Goal: Task Accomplishment & Management: Manage account settings

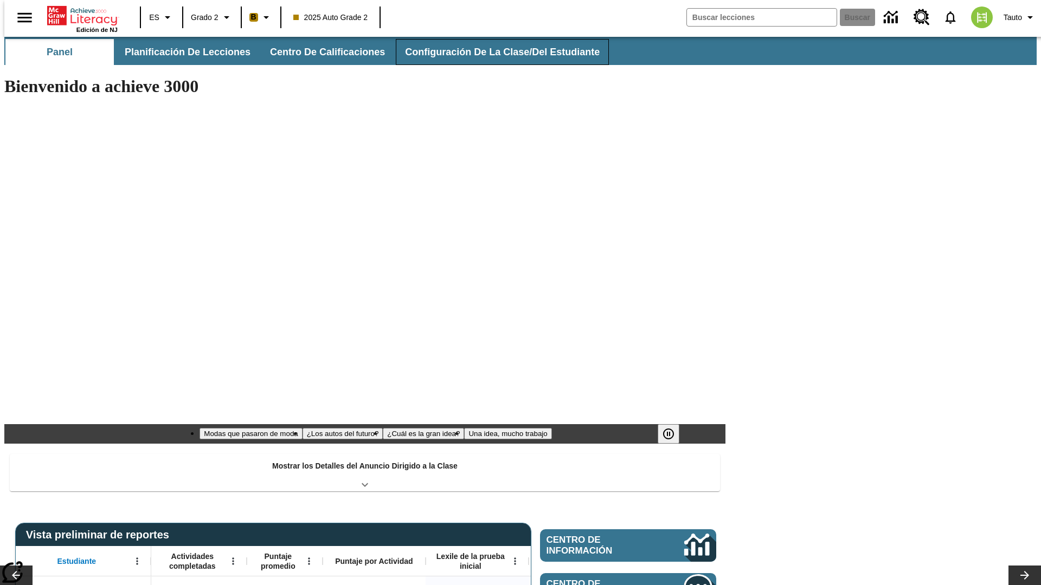
click at [494, 52] on span "Configuración de la clase/del estudiante" at bounding box center [502, 52] width 195 height 12
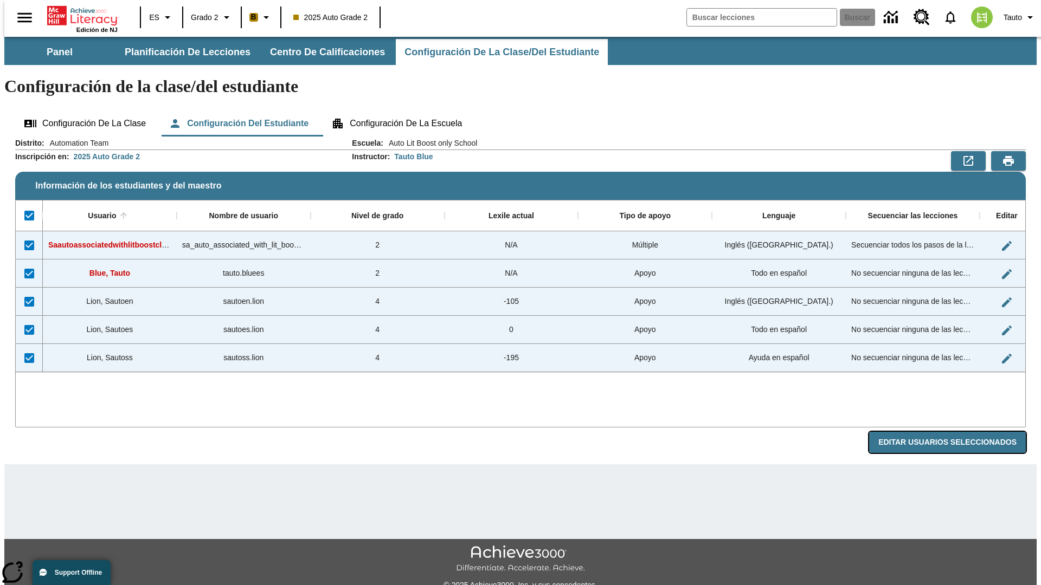
click at [956, 432] on button "Editar Usuarios Seleccionados" at bounding box center [947, 442] width 157 height 21
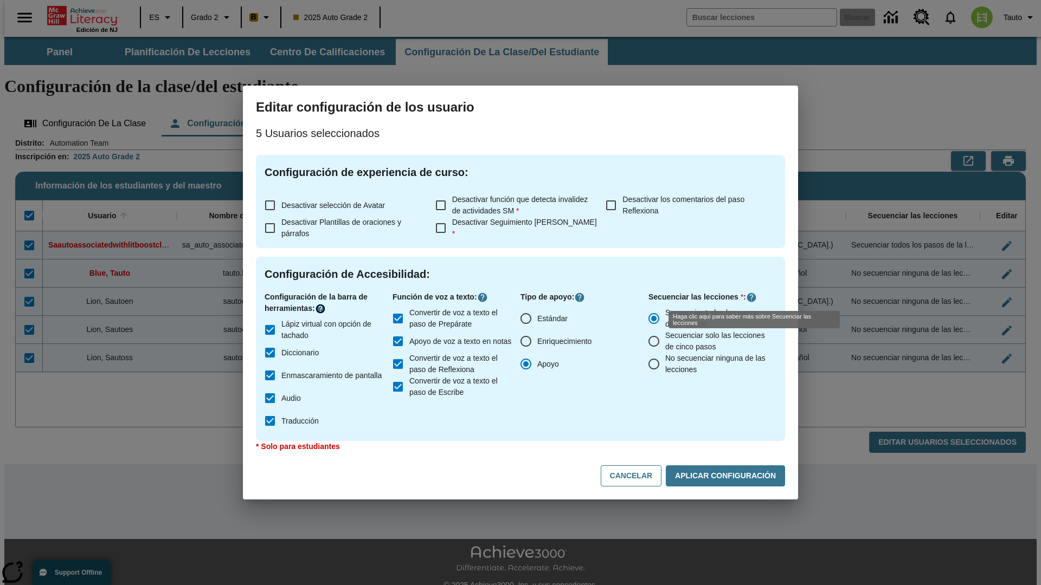
click at [321, 309] on icon "Haga clic aquí para saber más sobre" at bounding box center [320, 309] width 11 height 11
click at [481, 298] on icon "Haga clic aquí para saber más sobre" at bounding box center [482, 297] width 11 height 11
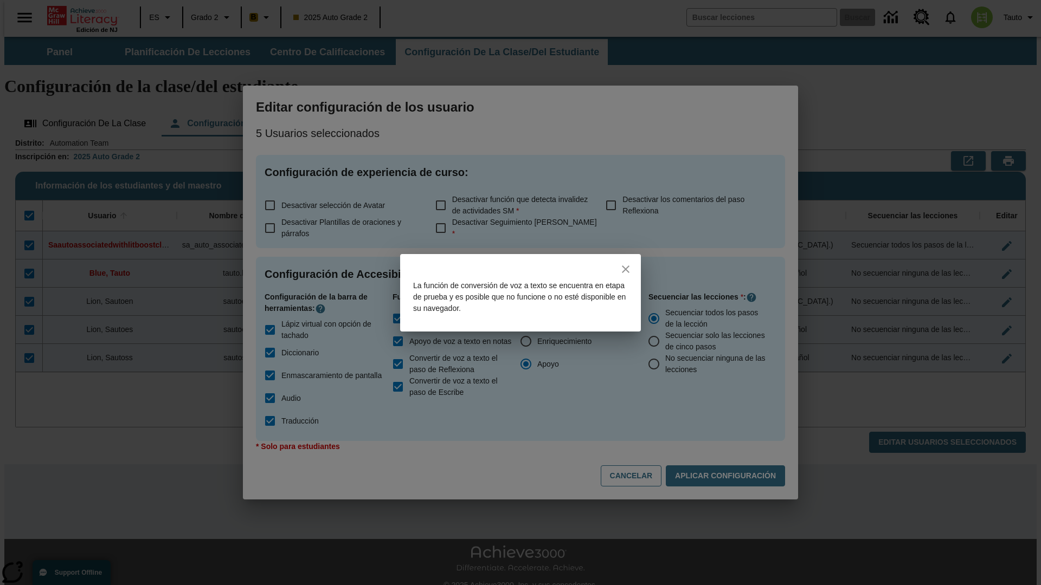
click at [626, 269] on icon "close" at bounding box center [626, 270] width 8 height 8
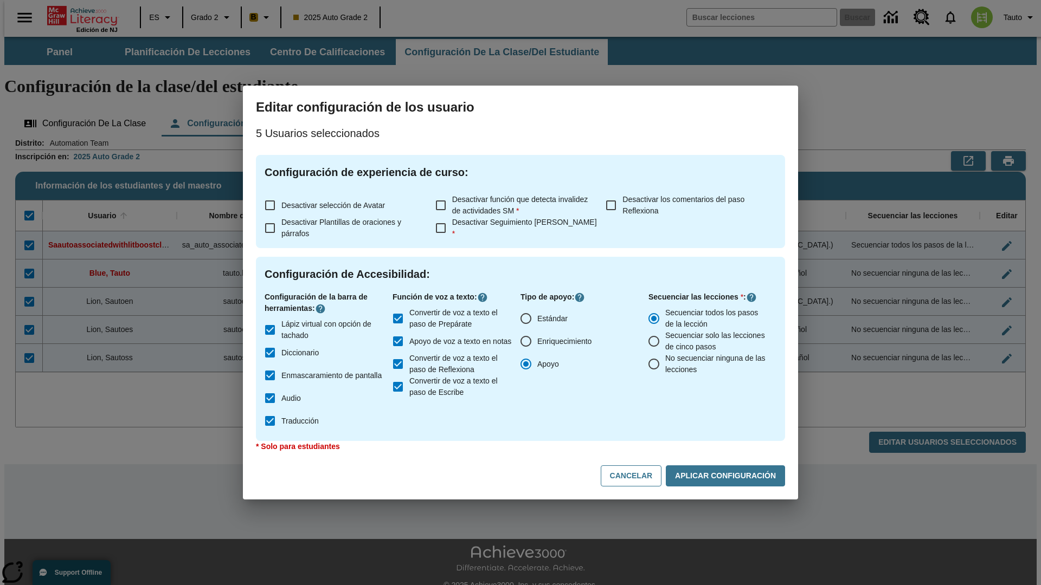
click at [749, 298] on icon "Haga clic aquí para saber más sobre" at bounding box center [751, 297] width 11 height 11
click at [579, 298] on icon "Haga clic aquí para saber más sobre" at bounding box center [579, 297] width 11 height 11
